Goal: Information Seeking & Learning: Learn about a topic

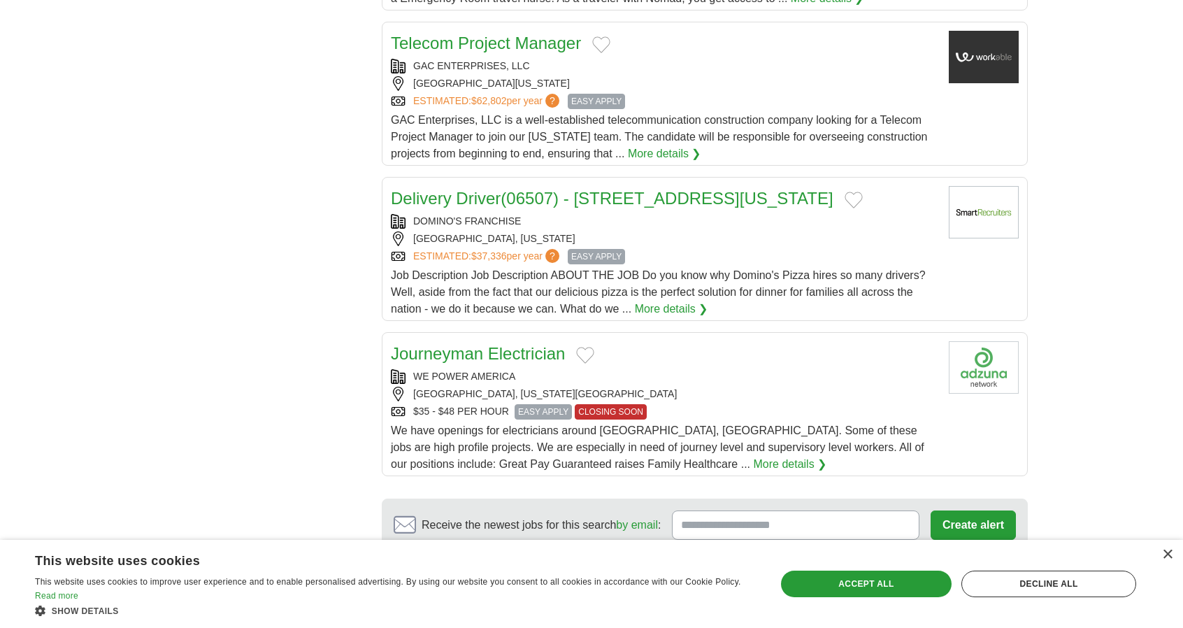
scroll to position [1644, 0]
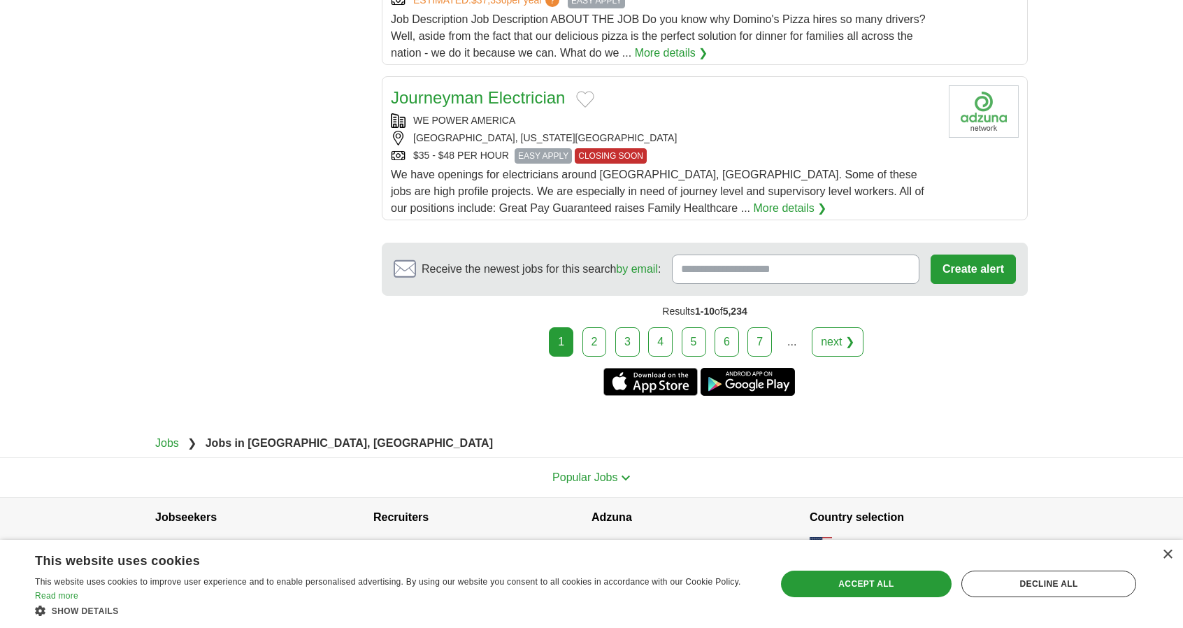
click at [597, 332] on link "2" at bounding box center [595, 341] width 24 height 29
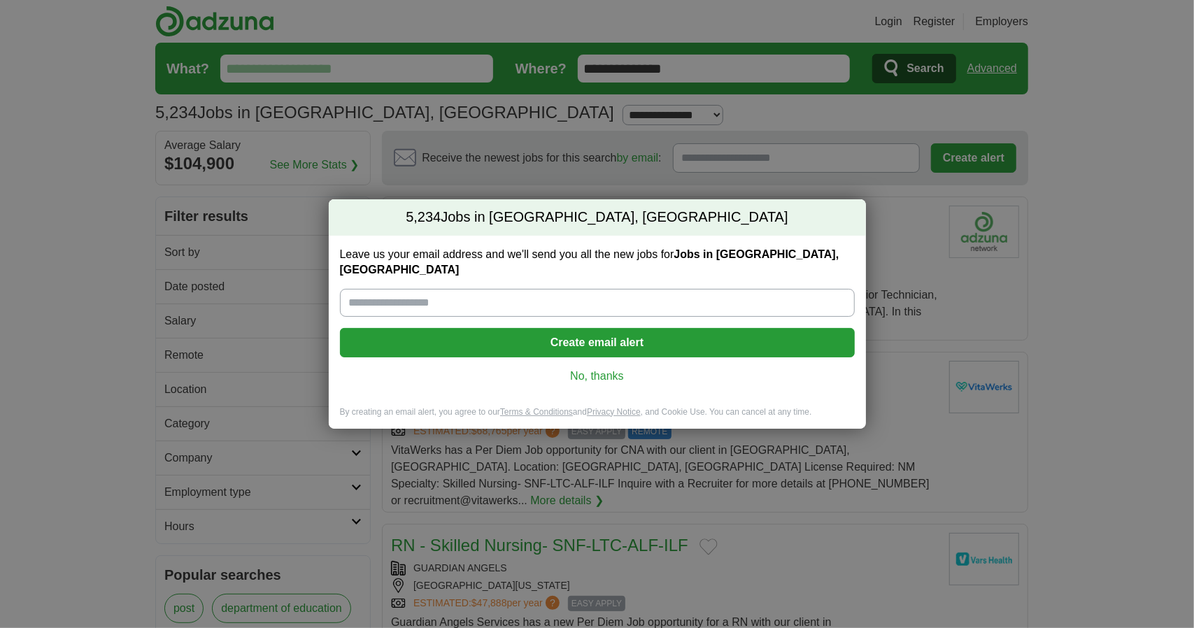
click at [613, 369] on link "No, thanks" at bounding box center [597, 376] width 492 height 15
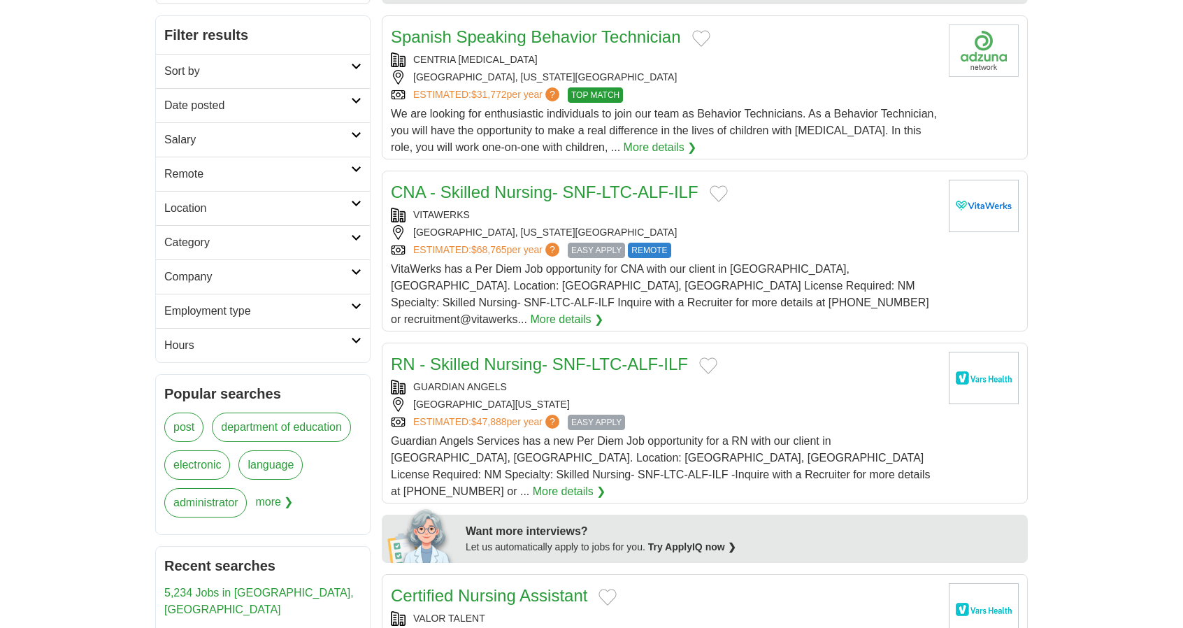
scroll to position [108, 0]
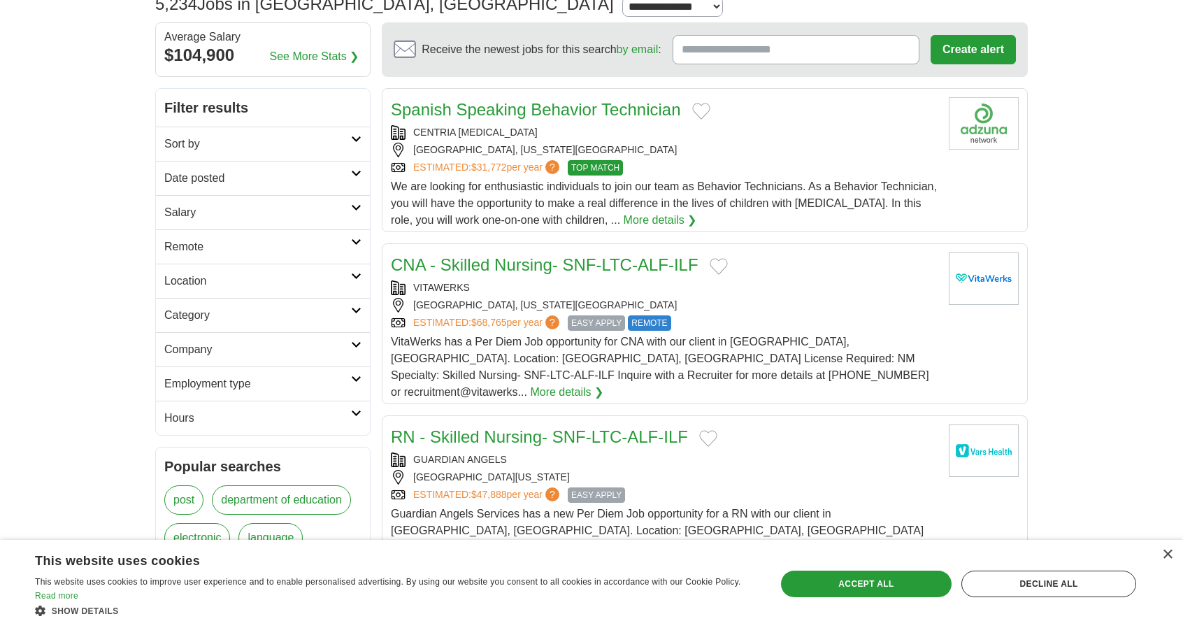
click at [320, 141] on h2 "Sort by" at bounding box center [257, 144] width 187 height 17
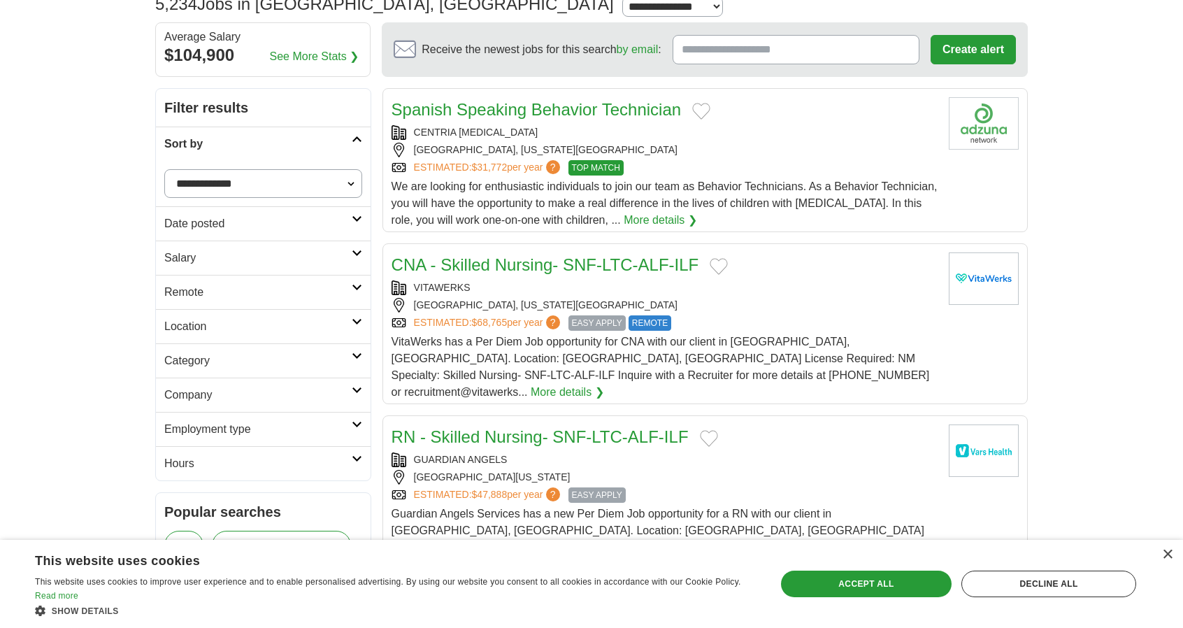
click at [210, 412] on link "Employment type" at bounding box center [263, 429] width 215 height 34
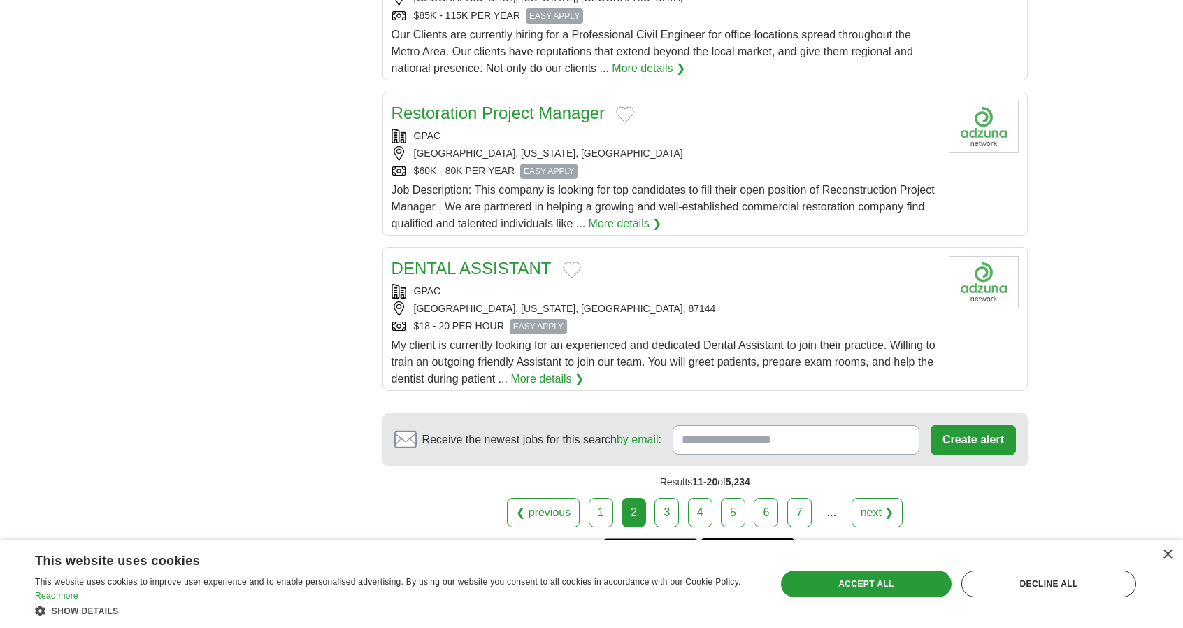
scroll to position [1548, 0]
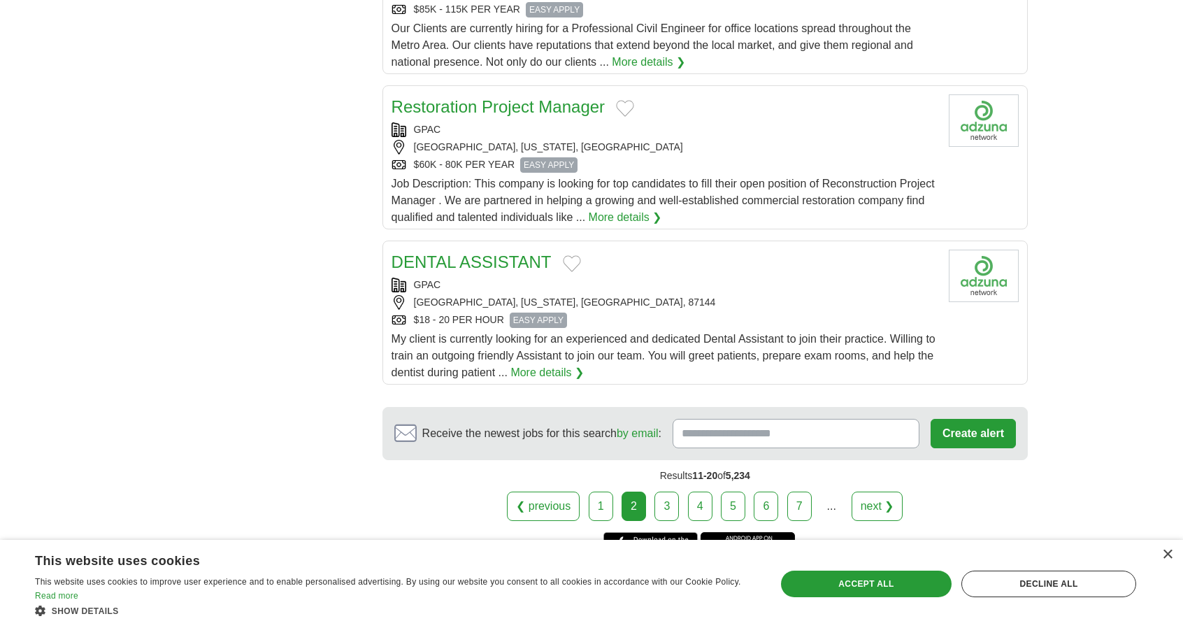
click at [677, 492] on link "3" at bounding box center [667, 506] width 24 height 29
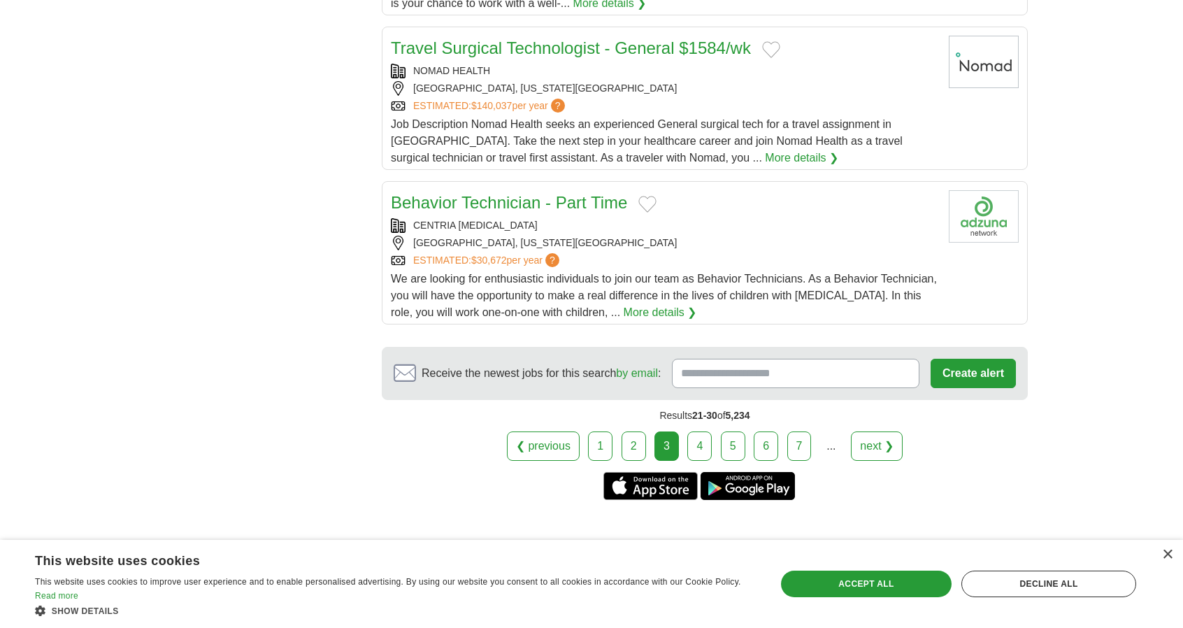
scroll to position [1540, 0]
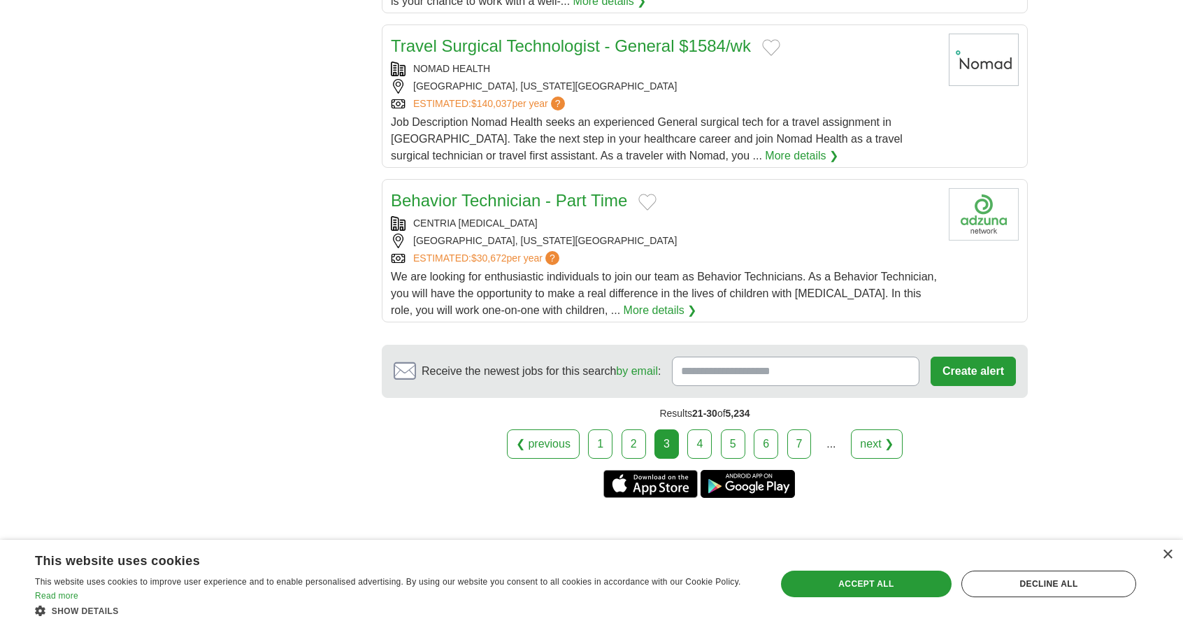
click at [704, 437] on link "4" at bounding box center [700, 443] width 24 height 29
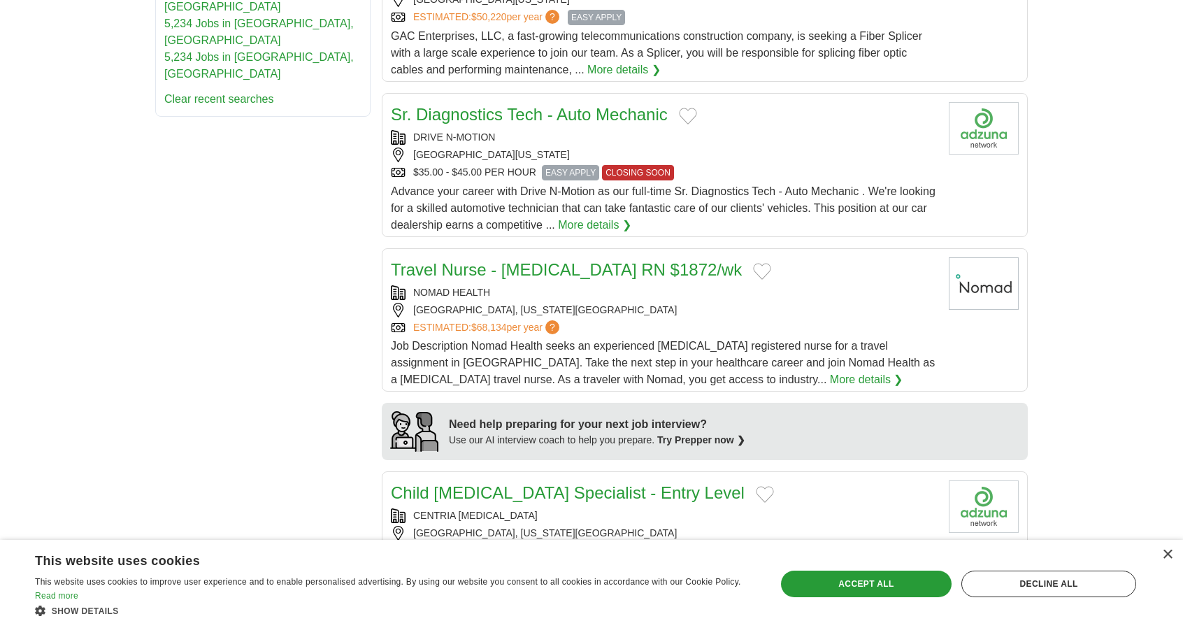
scroll to position [783, 0]
click at [462, 134] on div "DRIVE N-MOTION" at bounding box center [664, 138] width 547 height 15
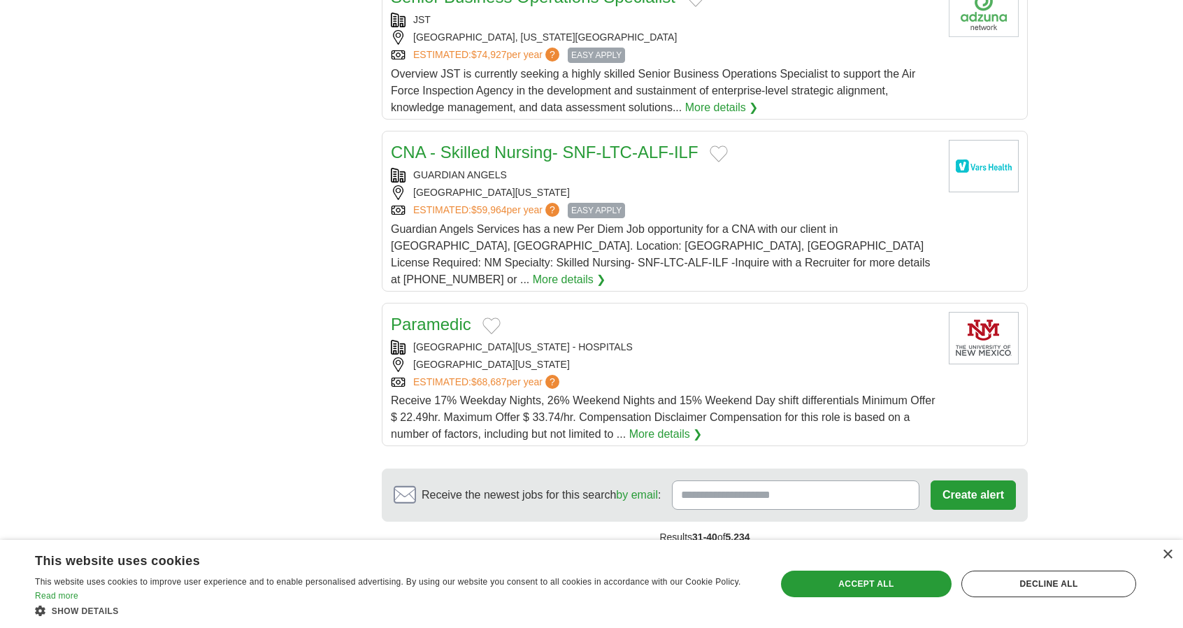
scroll to position [1435, 0]
click at [728, 553] on link "5" at bounding box center [733, 567] width 24 height 29
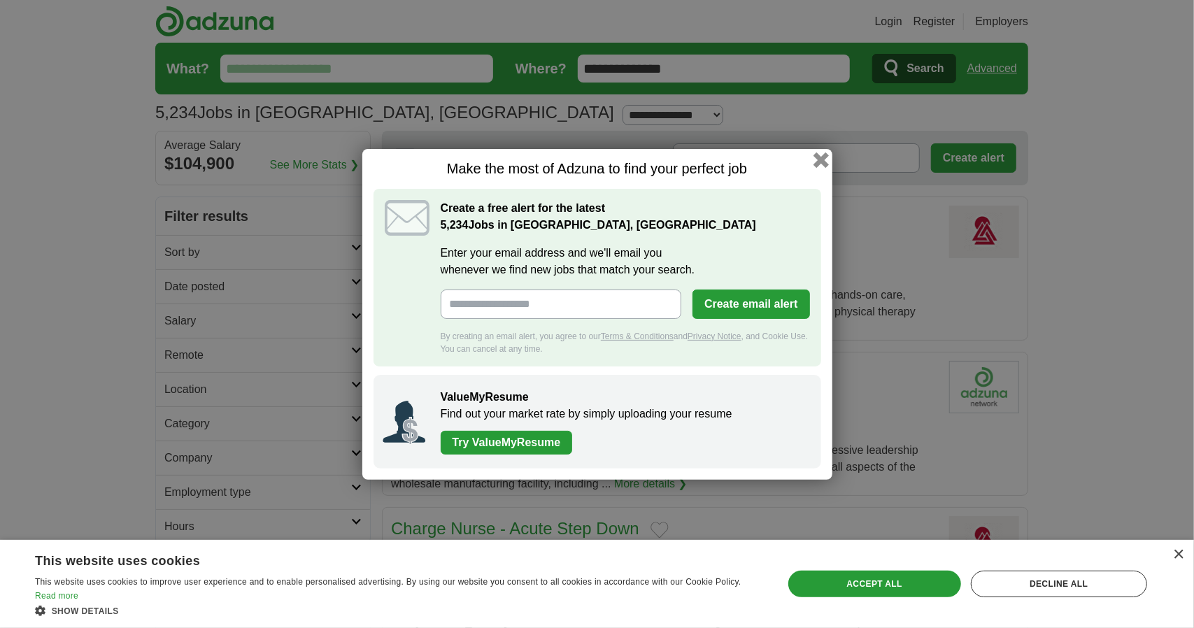
click at [821, 161] on button "button" at bounding box center [820, 159] width 15 height 15
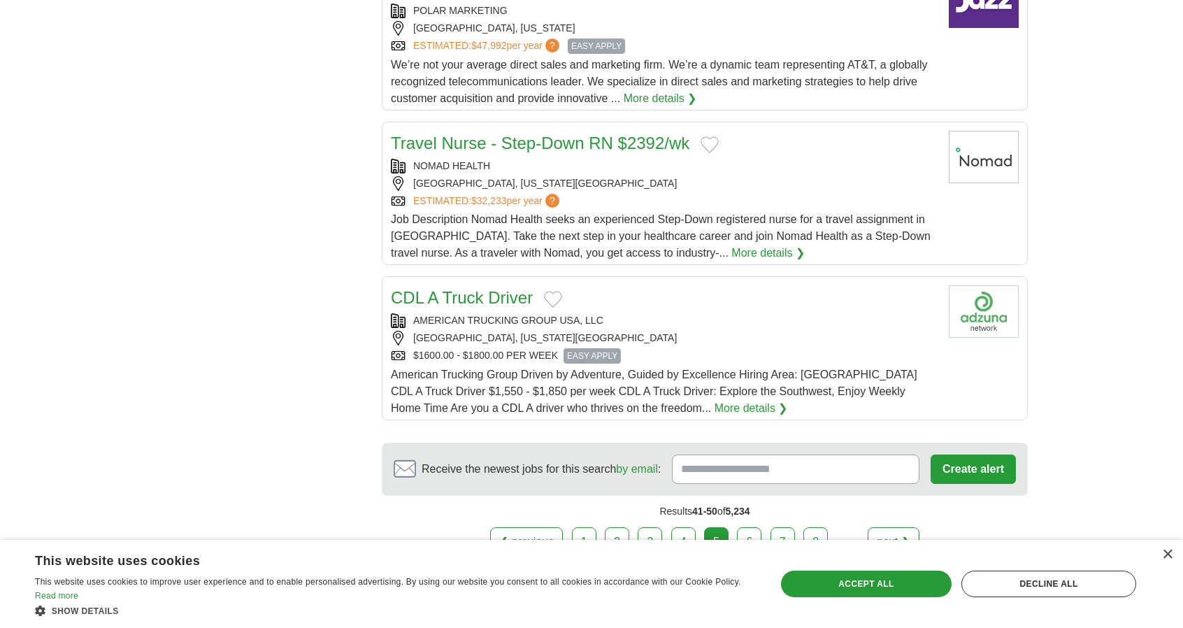
scroll to position [1516, 0]
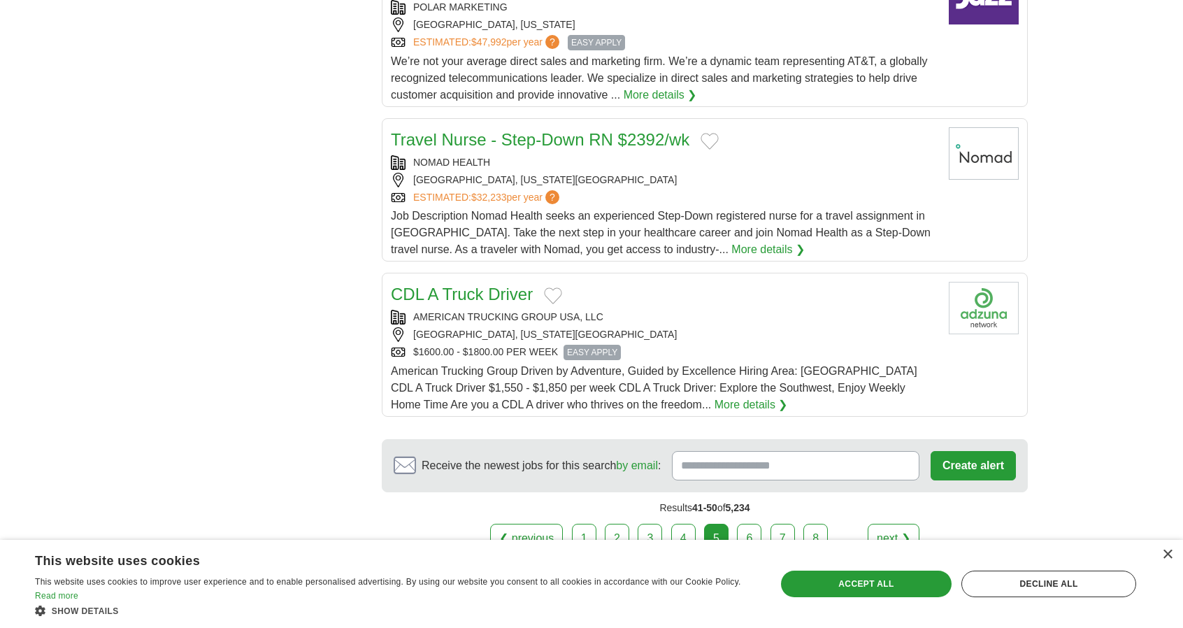
click at [749, 524] on link "6" at bounding box center [749, 538] width 24 height 29
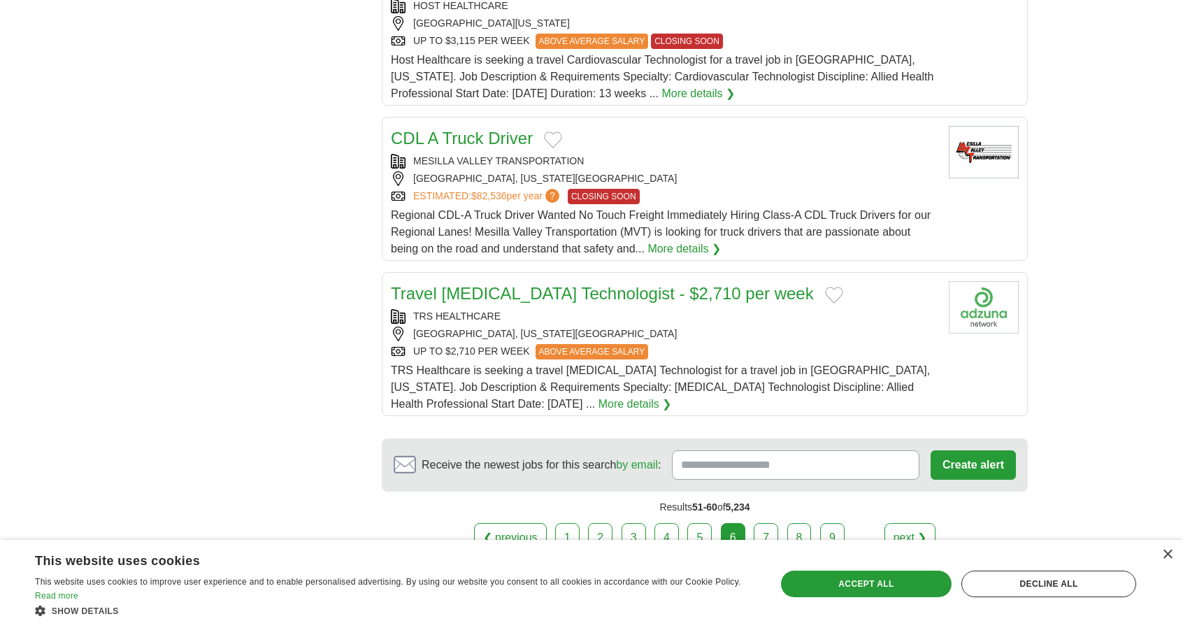
scroll to position [1668, 0]
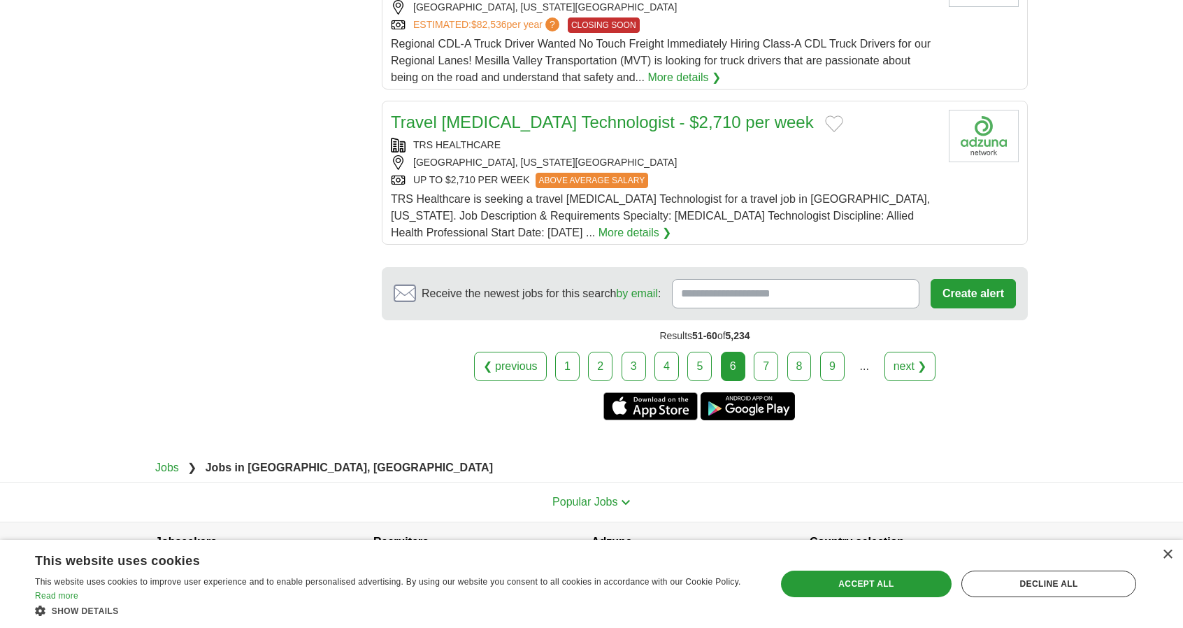
click at [771, 352] on link "7" at bounding box center [766, 366] width 24 height 29
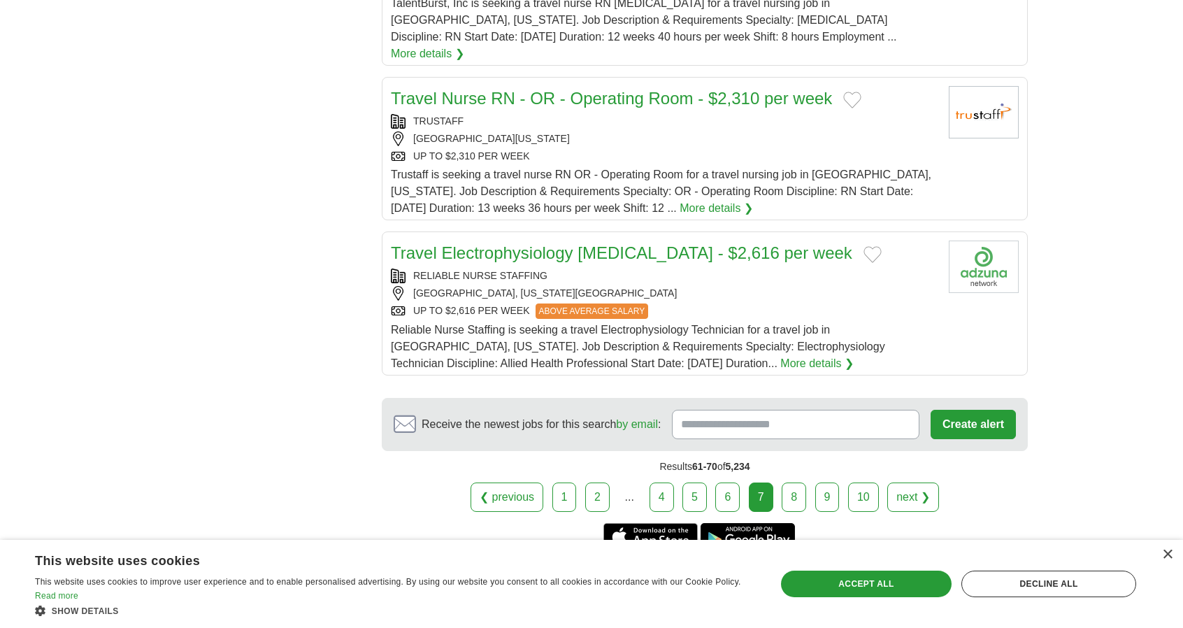
scroll to position [1548, 0]
click at [790, 481] on link "8" at bounding box center [794, 495] width 24 height 29
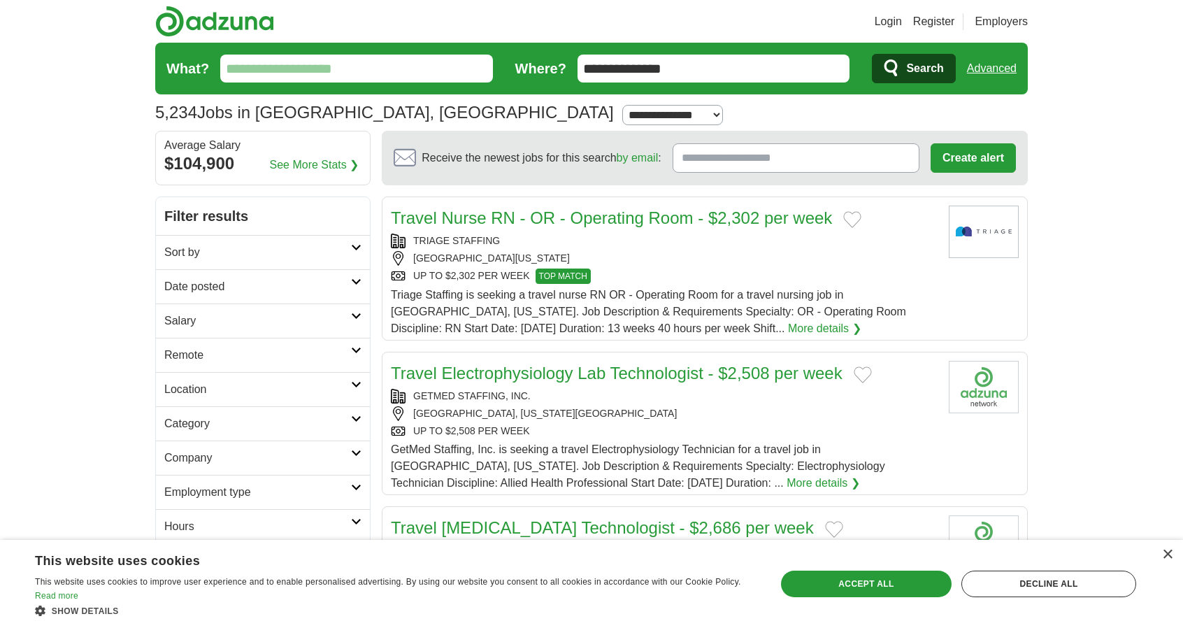
click at [306, 415] on h2 "Category" at bounding box center [257, 423] width 187 height 17
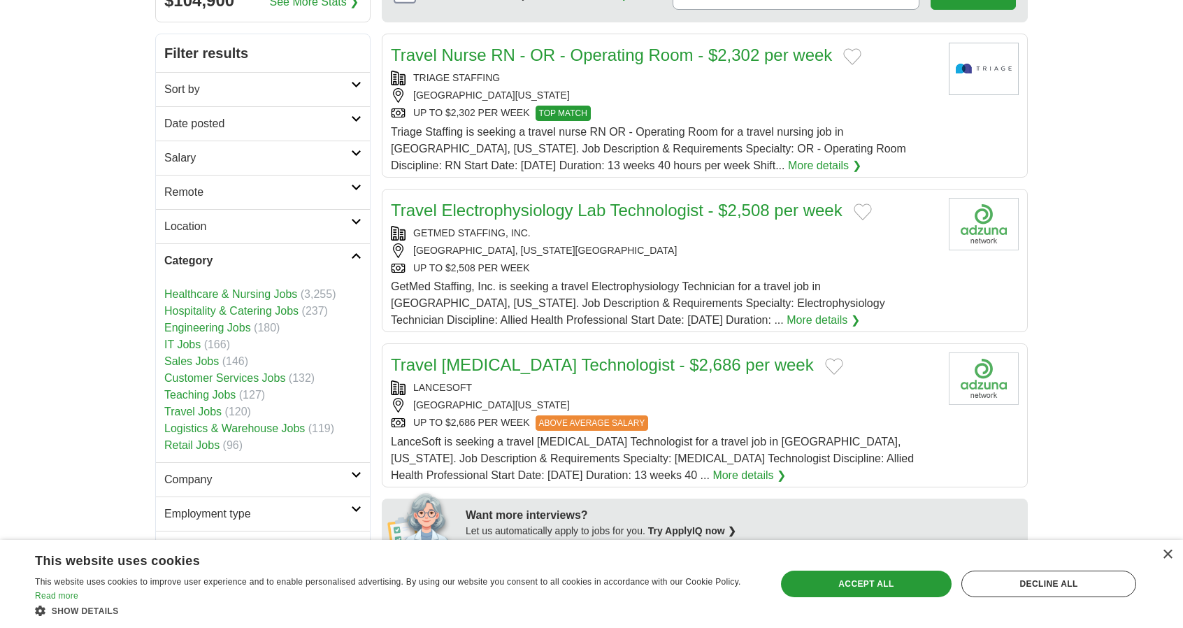
scroll to position [170, 0]
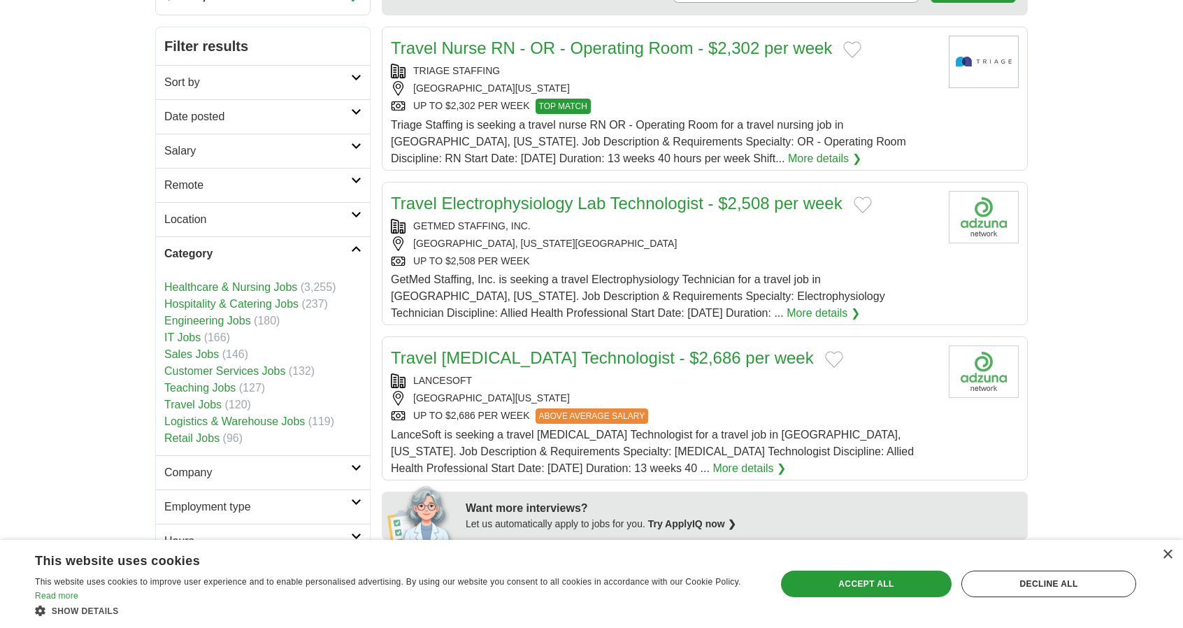
click at [197, 366] on link "Customer Services Jobs" at bounding box center [224, 371] width 121 height 12
click at [204, 434] on link "Retail Jobs" at bounding box center [191, 438] width 55 height 12
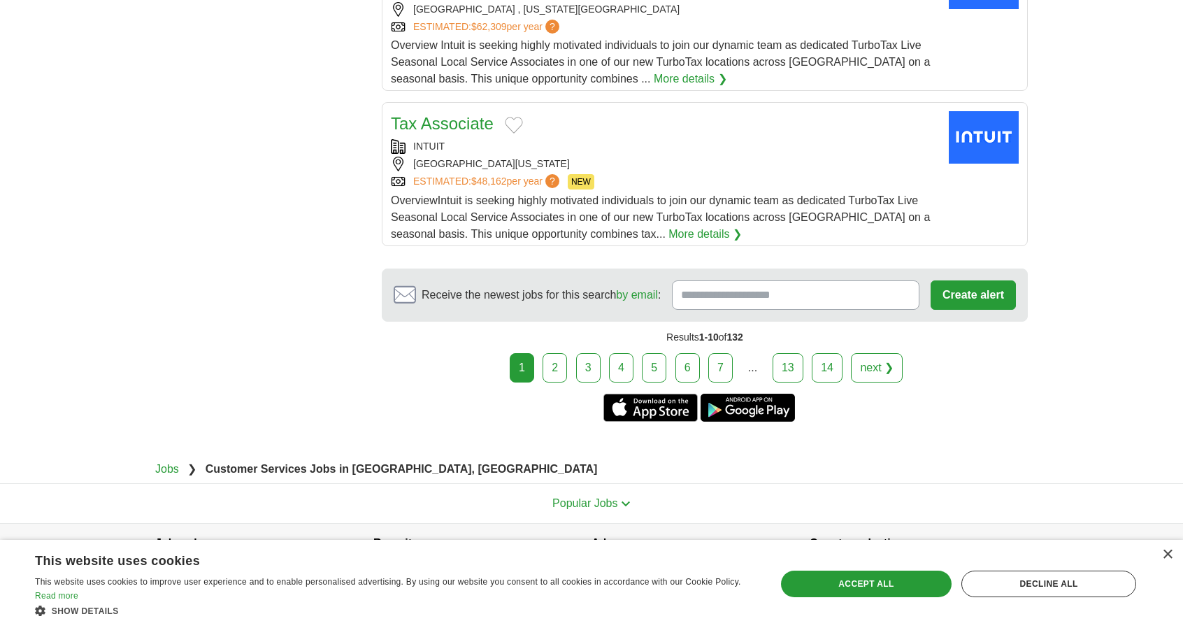
scroll to position [1668, 0]
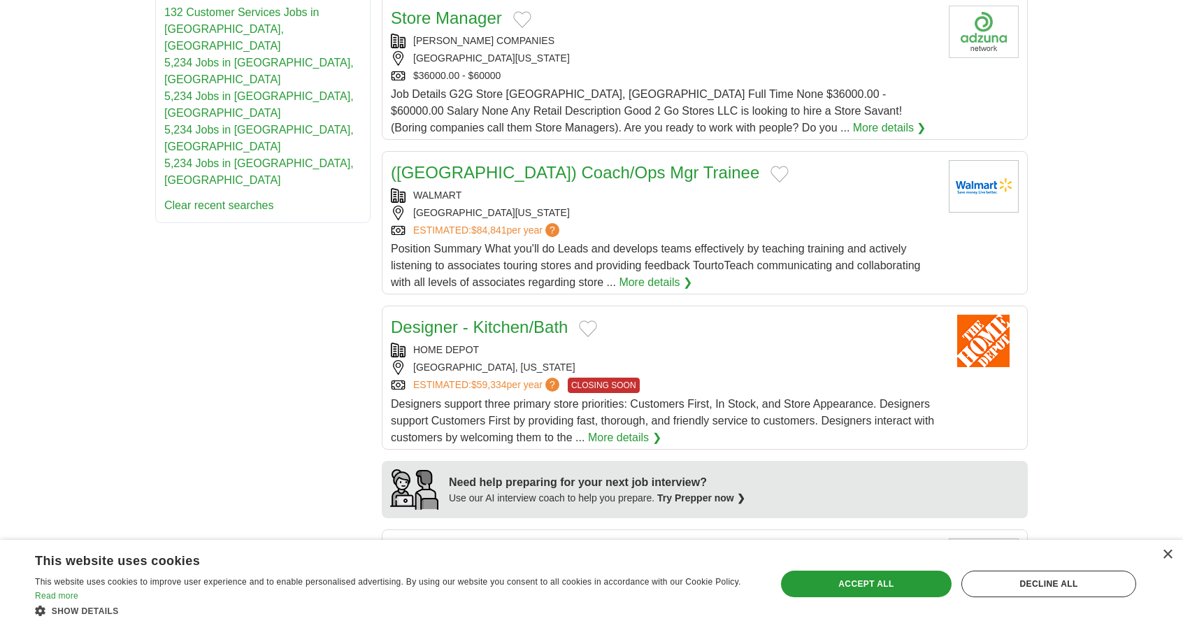
scroll to position [738, 0]
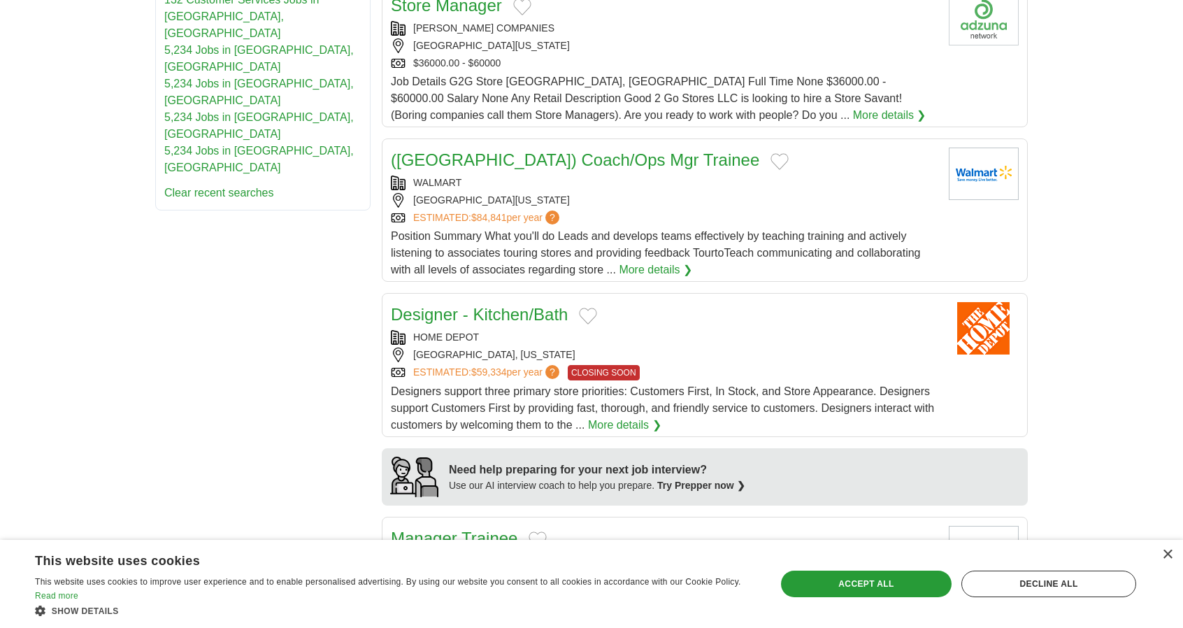
click at [579, 157] on link "(USA) Coach/Ops Mgr Trainee" at bounding box center [575, 159] width 369 height 19
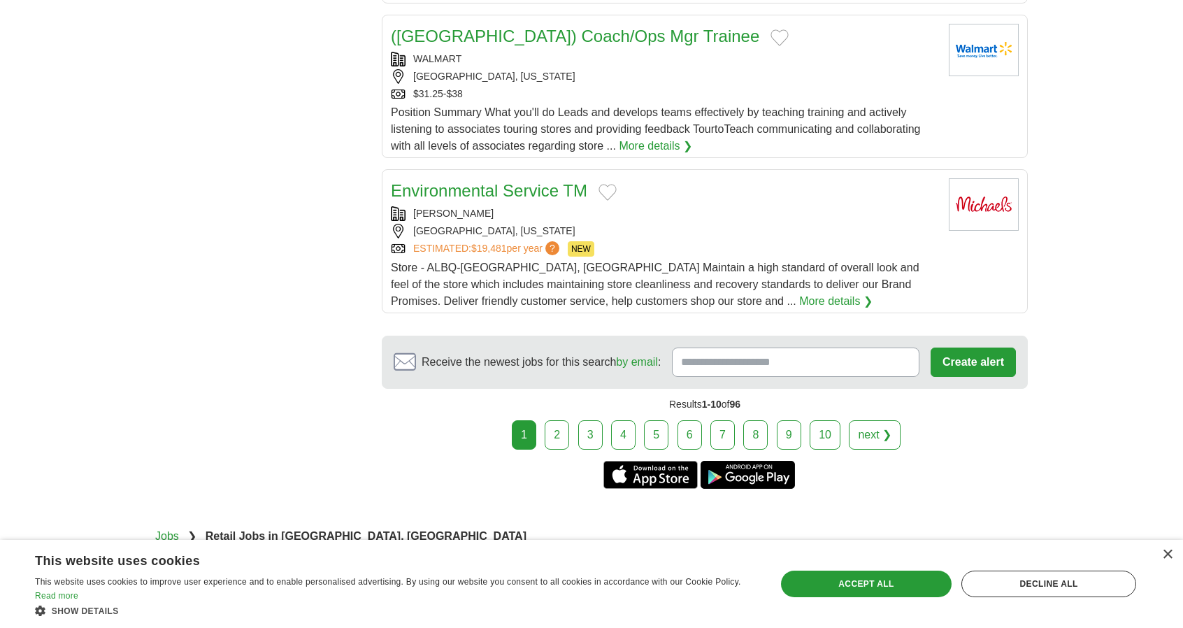
scroll to position [1551, 0]
click at [560, 422] on link "2" at bounding box center [557, 434] width 24 height 29
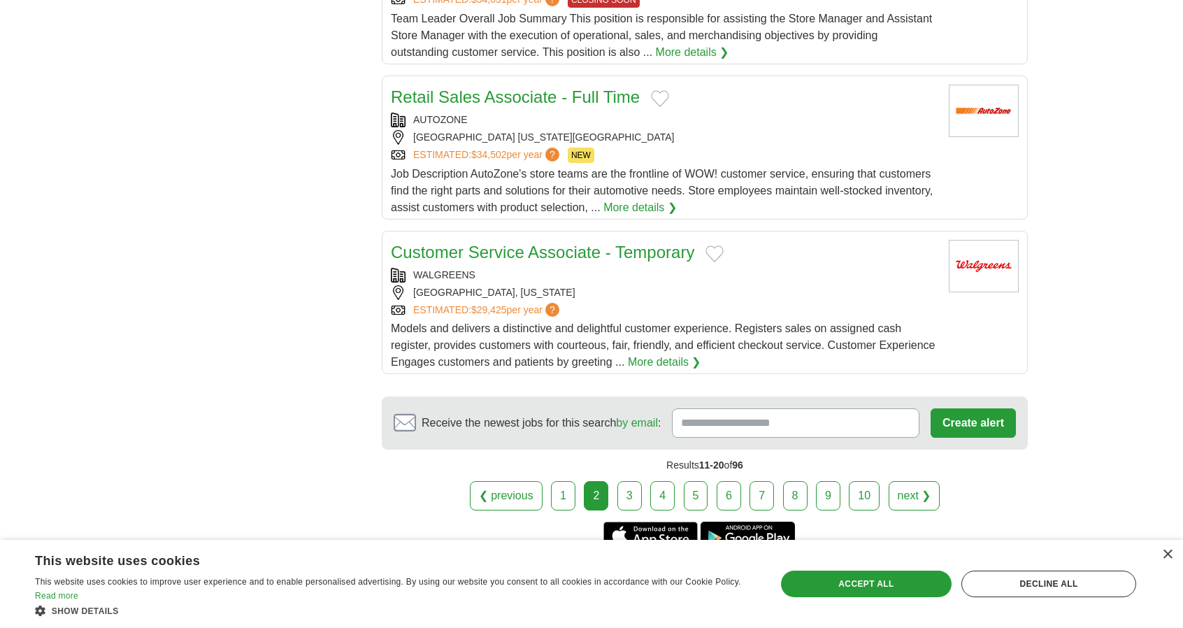
scroll to position [1518, 0]
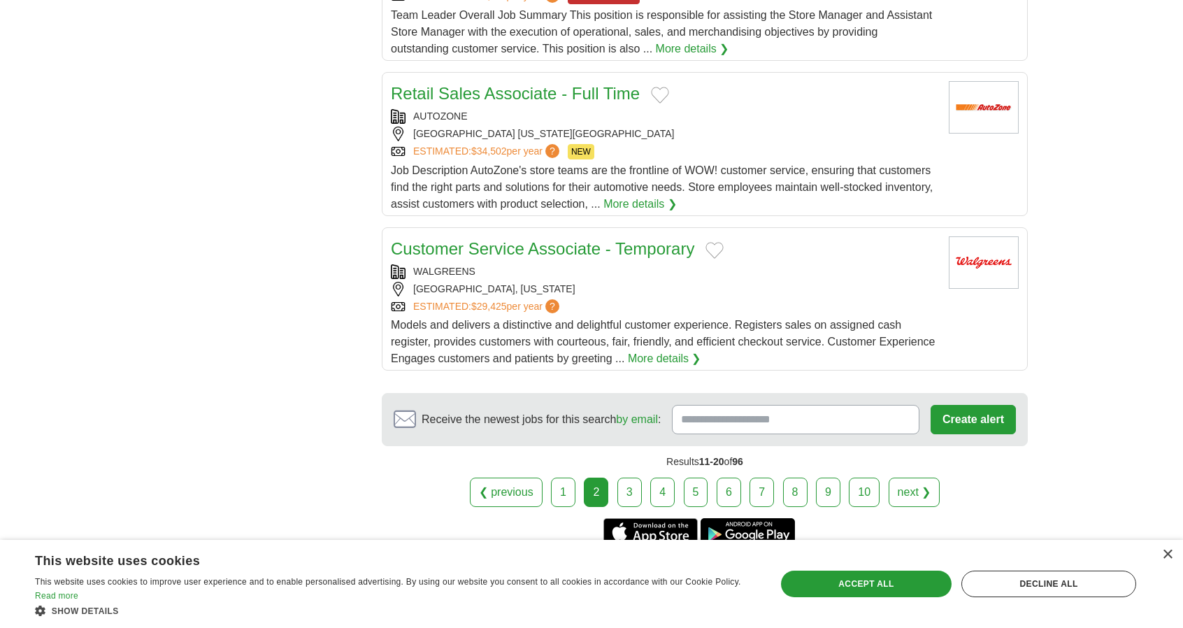
click at [623, 478] on link "3" at bounding box center [630, 492] width 24 height 29
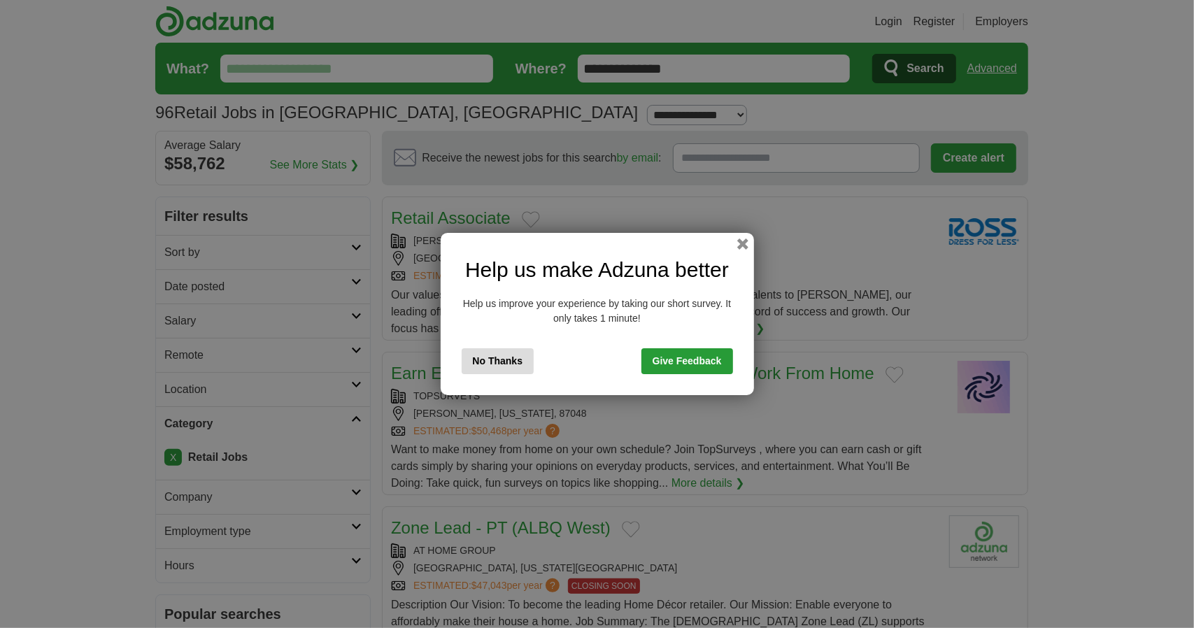
click at [507, 357] on button "No Thanks" at bounding box center [498, 361] width 73 height 26
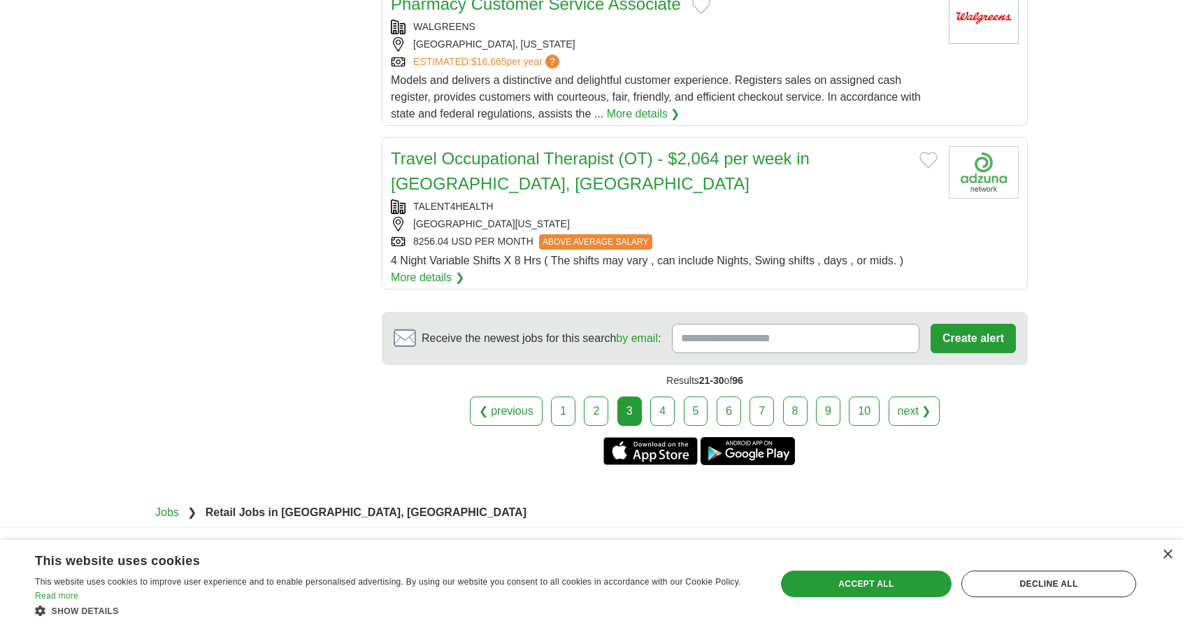
scroll to position [1609, 0]
click at [663, 396] on link "4" at bounding box center [662, 410] width 24 height 29
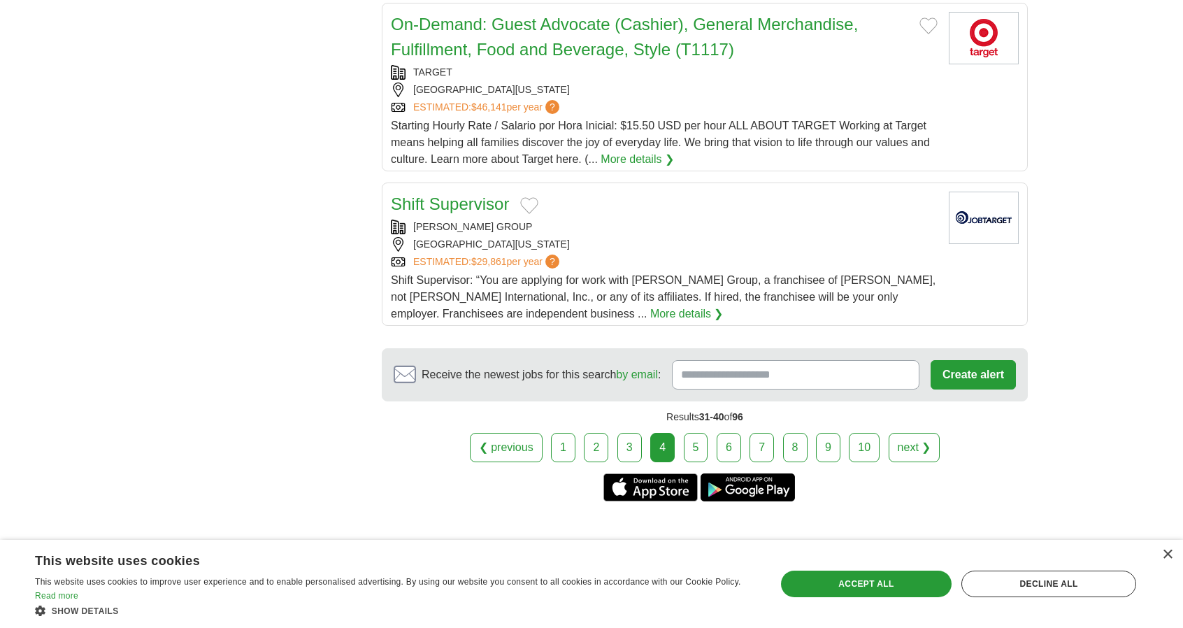
scroll to position [1589, 0]
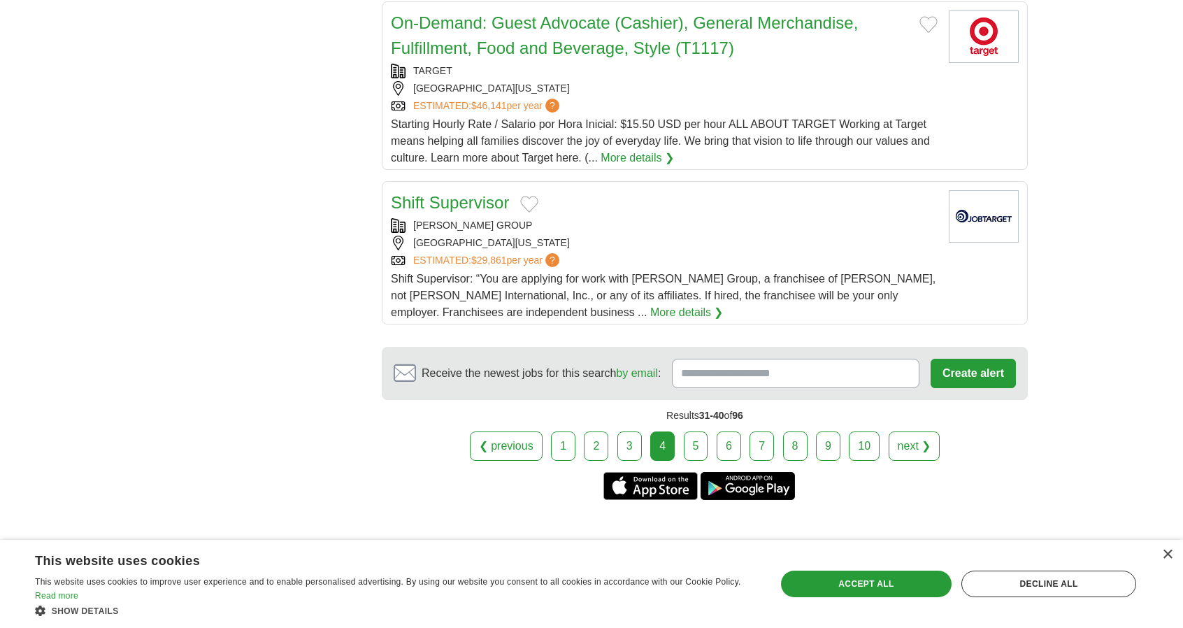
click at [691, 432] on link "5" at bounding box center [696, 446] width 24 height 29
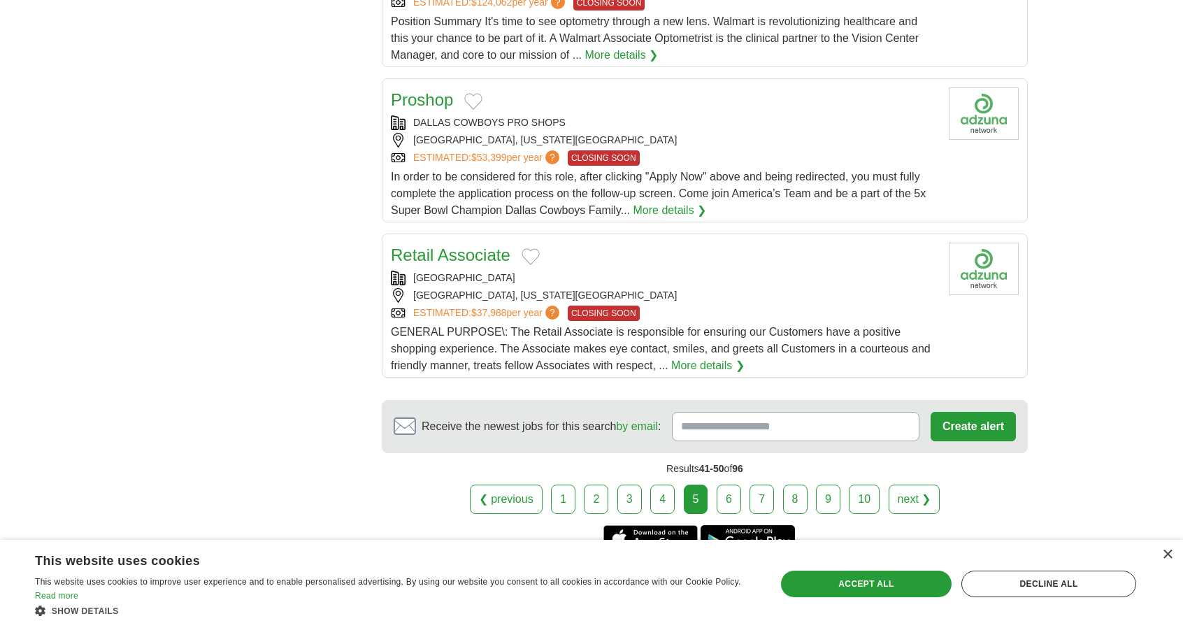
scroll to position [1512, 0]
click at [494, 250] on link "Retail Associate" at bounding box center [451, 254] width 120 height 19
click at [734, 494] on link "6" at bounding box center [729, 498] width 24 height 29
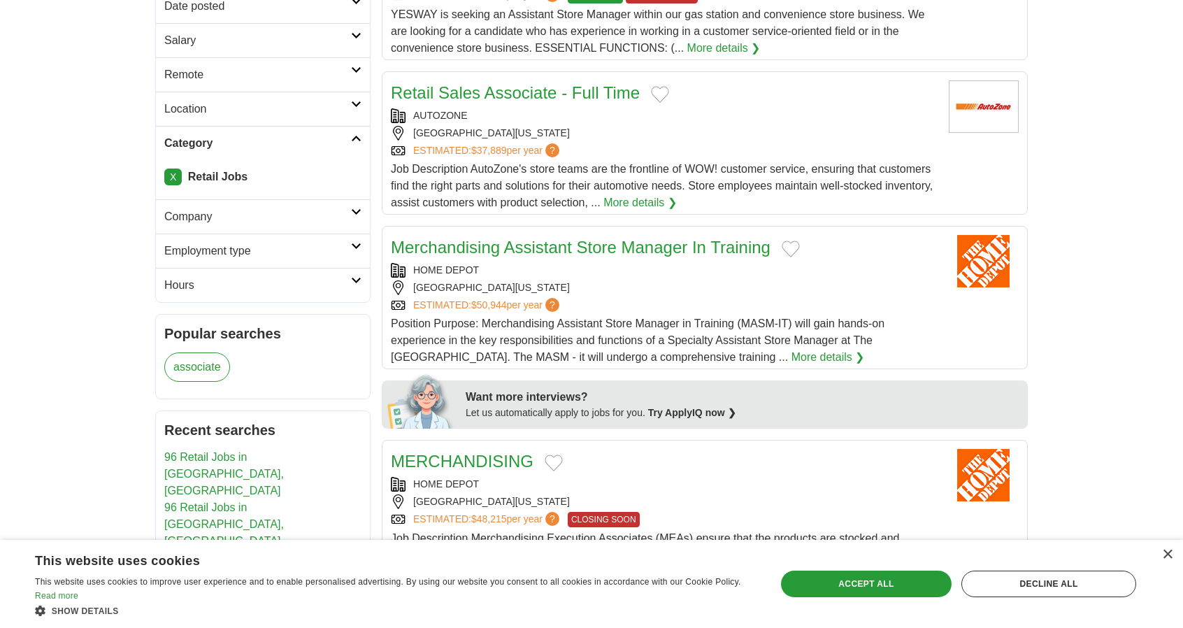
scroll to position [284, 0]
